Goal: Task Accomplishment & Management: Complete application form

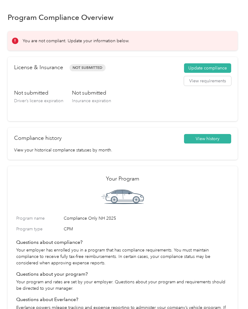
click at [210, 65] on button "Update compliance" at bounding box center [207, 68] width 47 height 10
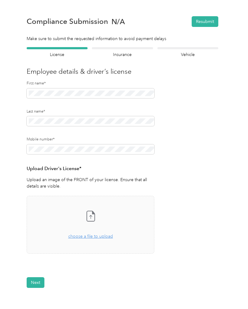
click at [39, 280] on button "Next" at bounding box center [36, 282] width 18 height 11
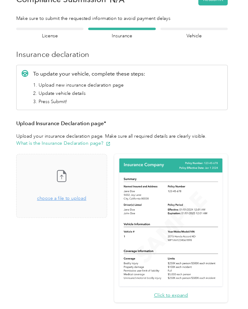
click at [39, 21] on section "Back Home Compliance overview Compliance submission Compliance Submission N/A R…" at bounding box center [123, 173] width 230 height 331
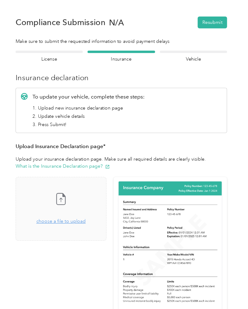
click at [62, 200] on span "choose a file to upload" at bounding box center [67, 201] width 45 height 5
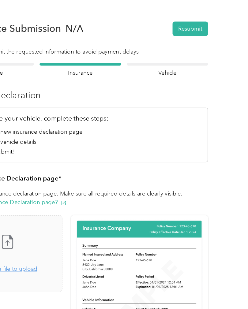
click at [191, 22] on button "Resubmit" at bounding box center [204, 21] width 27 height 11
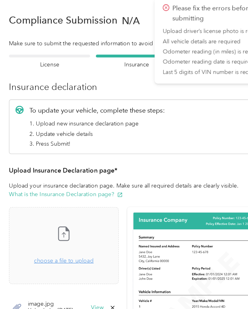
click at [39, 47] on div at bounding box center [57, 48] width 61 height 2
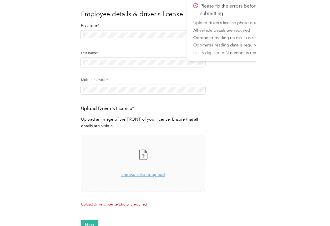
scroll to position [51, 0]
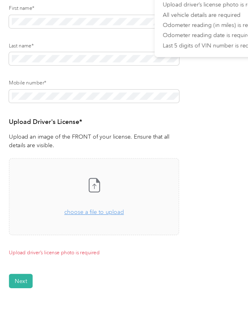
click at [73, 183] on span "choose a file to upload" at bounding box center [90, 185] width 45 height 5
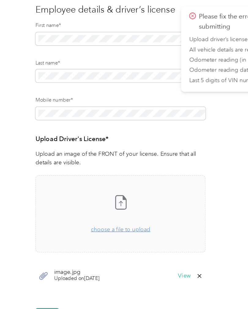
scroll to position [64, 0]
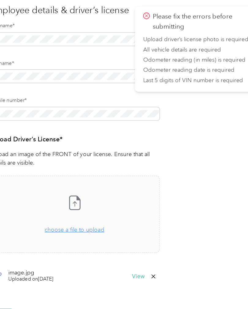
click at [147, 205] on icon at bounding box center [149, 207] width 5 height 5
click at [116, 206] on button "No" at bounding box center [121, 211] width 11 height 10
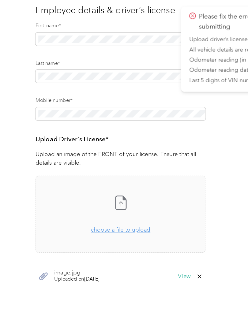
click at [92, 146] on icon at bounding box center [90, 152] width 12 height 12
click at [32, 203] on icon at bounding box center [33, 207] width 8 height 8
click at [58, 207] on span "Uploaded on [DATE]" at bounding box center [58, 210] width 34 height 6
click at [34, 231] on button "Next" at bounding box center [36, 236] width 18 height 11
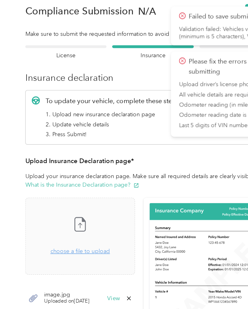
scroll to position [0, 0]
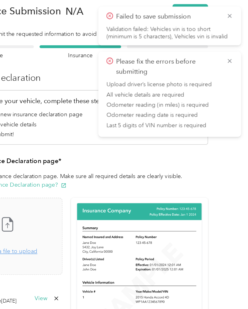
click at [232, 11] on icon at bounding box center [234, 12] width 5 height 6
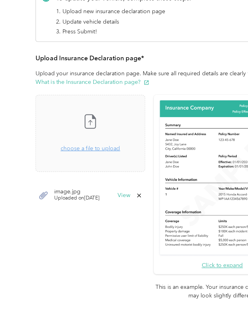
scroll to position [15, 0]
click at [98, 222] on button "View" at bounding box center [92, 224] width 9 height 4
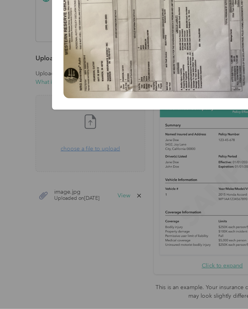
scroll to position [15, 0]
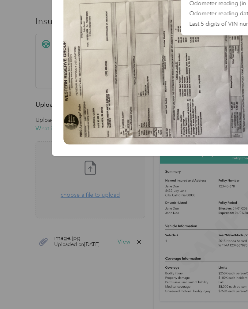
click at [116, 171] on div at bounding box center [124, 154] width 248 height 309
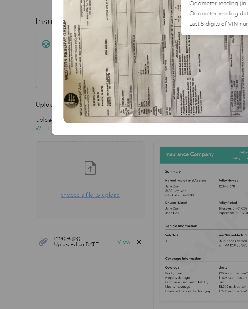
click at [129, 168] on div at bounding box center [124, 154] width 248 height 309
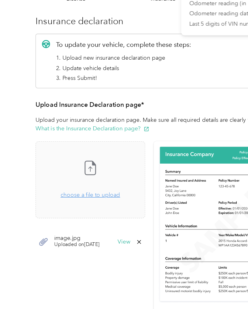
click at [98, 222] on button "View" at bounding box center [92, 224] width 9 height 4
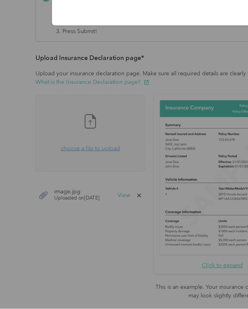
scroll to position [21, 0]
click at [116, 127] on div at bounding box center [124, 154] width 248 height 309
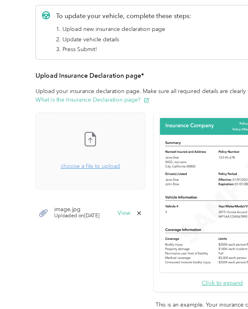
scroll to position [0, 0]
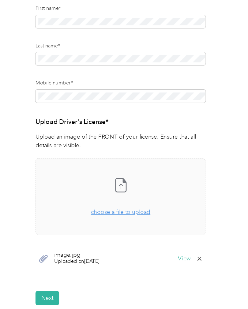
scroll to position [21, 0]
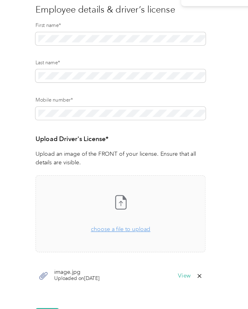
click at [89, 234] on span "choose a file to upload" at bounding box center [90, 236] width 45 height 5
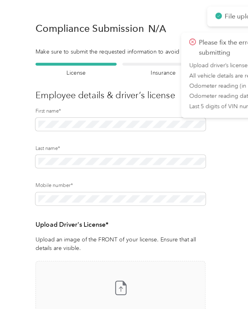
click at [91, 210] on icon at bounding box center [90, 216] width 12 height 12
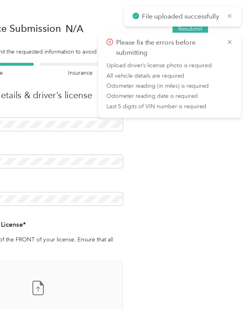
scroll to position [3, 0]
click at [232, 13] on icon at bounding box center [234, 12] width 5 height 6
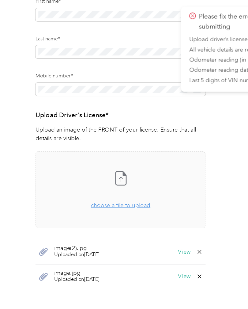
scroll to position [82, 0]
click at [140, 205] on button "View" at bounding box center [137, 207] width 9 height 4
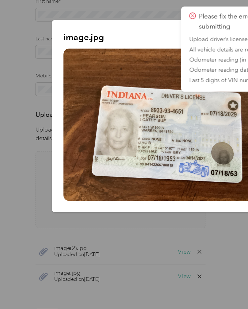
click at [120, 215] on div at bounding box center [124, 154] width 248 height 309
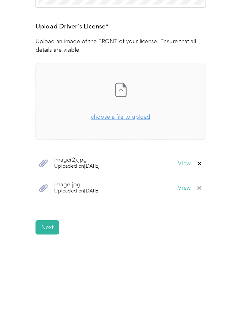
scroll to position [76, 0]
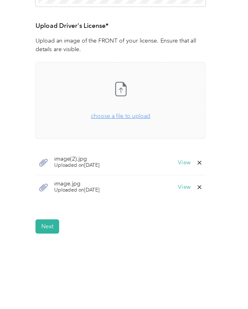
click at [32, 211] on icon at bounding box center [32, 214] width 6 height 6
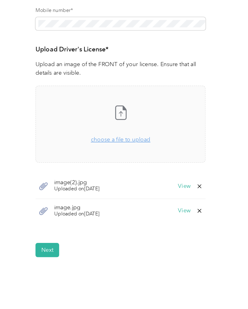
scroll to position [53, 0]
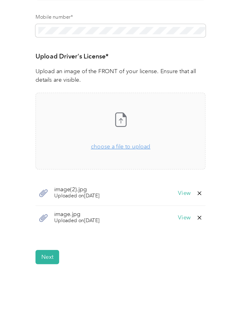
click at [113, 200] on div "Back Home Compliance overview Compliance submission Compliance Submission N/A R…" at bounding box center [122, 138] width 245 height 383
click at [94, 157] on icon at bounding box center [90, 163] width 12 height 12
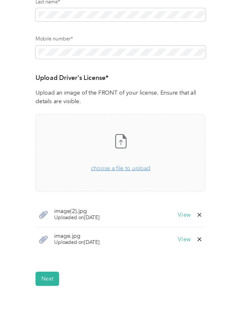
scroll to position [42, 0]
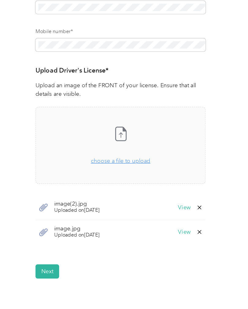
click at [91, 168] on icon at bounding box center [90, 174] width 12 height 12
click at [150, 245] on icon at bounding box center [149, 247] width 5 height 5
click at [136, 246] on button "Yes" at bounding box center [136, 251] width 12 height 10
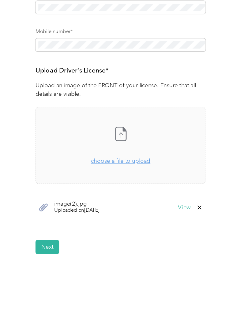
click at [149, 227] on icon at bounding box center [149, 229] width 5 height 5
click at [122, 228] on button "No" at bounding box center [121, 233] width 11 height 10
click at [139, 227] on button "View" at bounding box center [137, 229] width 9 height 4
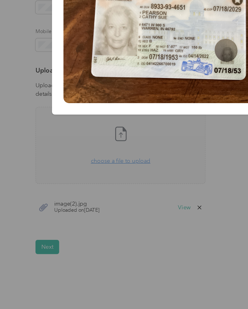
click at [93, 193] on div at bounding box center [124, 154] width 248 height 309
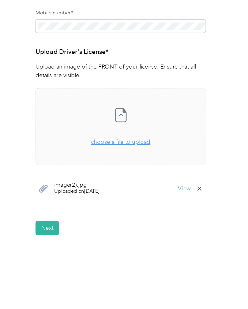
scroll to position [56, 0]
click at [35, 239] on button "Next" at bounding box center [36, 244] width 18 height 11
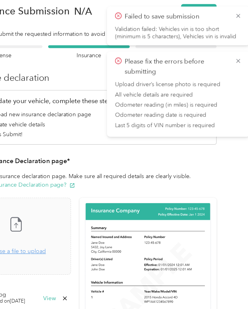
scroll to position [13, 0]
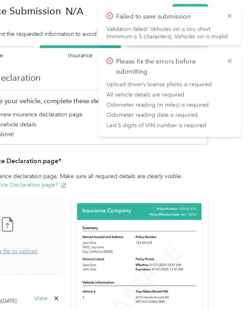
click at [232, 10] on icon at bounding box center [234, 12] width 5 height 6
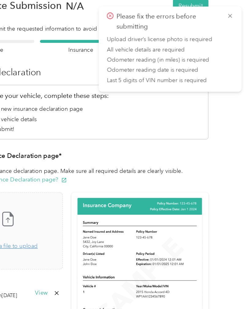
scroll to position [0, 0]
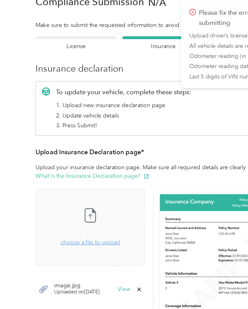
click at [79, 182] on span "choose a file to upload" at bounding box center [67, 184] width 45 height 5
click at [32, 219] on icon at bounding box center [33, 220] width 8 height 8
click at [39, 217] on div "image.jpg Uploaded on [DATE] View" at bounding box center [68, 220] width 82 height 18
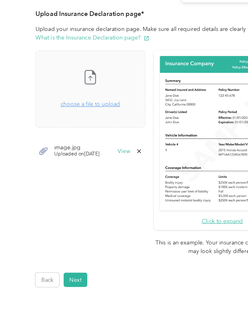
scroll to position [57, 0]
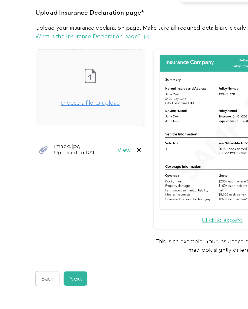
click at [59, 271] on button "Next" at bounding box center [57, 276] width 18 height 11
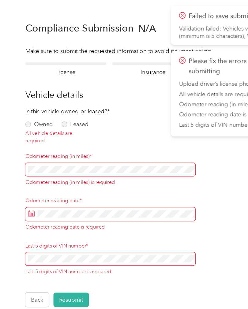
click at [27, 94] on label "Owned" at bounding box center [37, 93] width 21 height 4
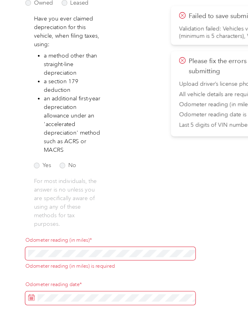
scroll to position [91, 0]
click at [33, 122] on label "Yes" at bounding box center [39, 124] width 13 height 4
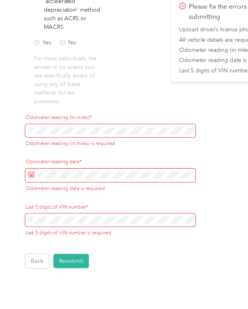
scroll to position [137, 0]
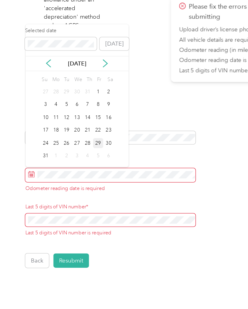
click at [77, 145] on div "29" at bounding box center [81, 149] width 8 height 8
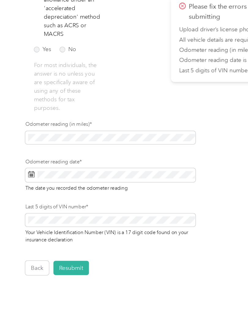
click at [53, 237] on button "Resubmit" at bounding box center [61, 242] width 27 height 11
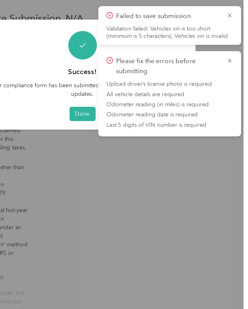
scroll to position [0, 0]
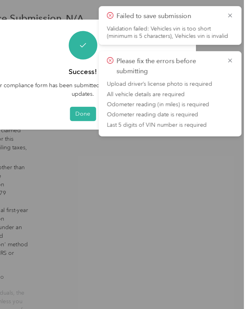
click at [232, 47] on icon at bounding box center [234, 46] width 5 height 6
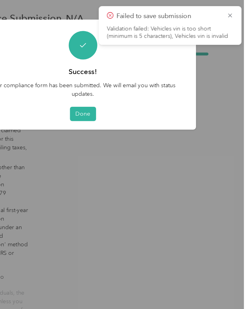
click at [232, 10] on icon at bounding box center [234, 12] width 5 height 6
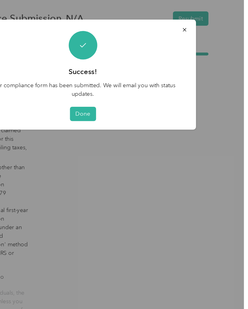
scroll to position [0, 0]
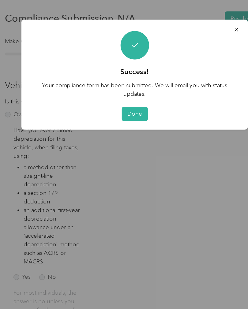
click at [114, 83] on button "Done" at bounding box center [124, 85] width 20 height 11
